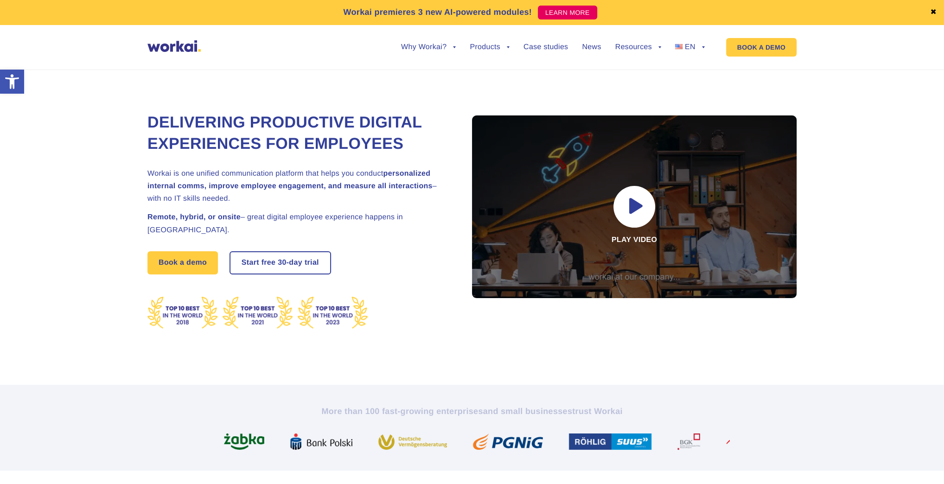
click at [151, 51] on img at bounding box center [173, 46] width 53 height 12
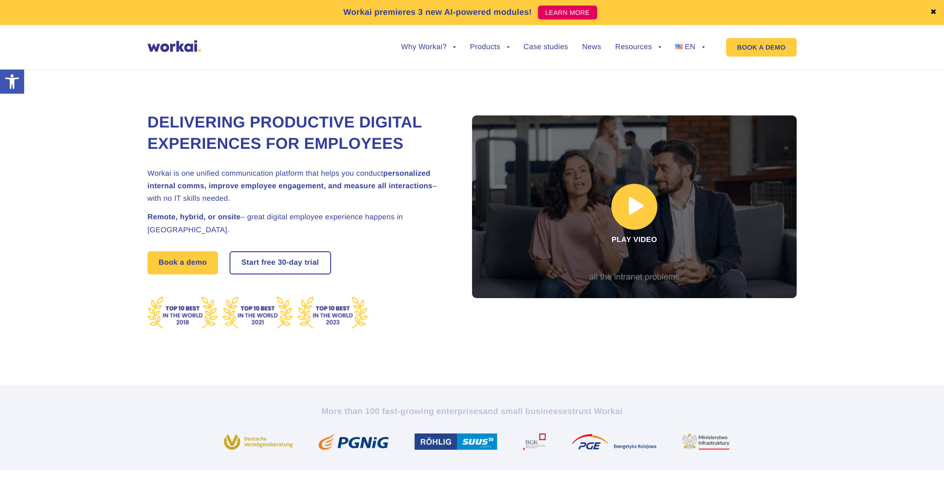
click at [625, 224] on link at bounding box center [634, 206] width 325 height 183
